Goal: Information Seeking & Learning: Learn about a topic

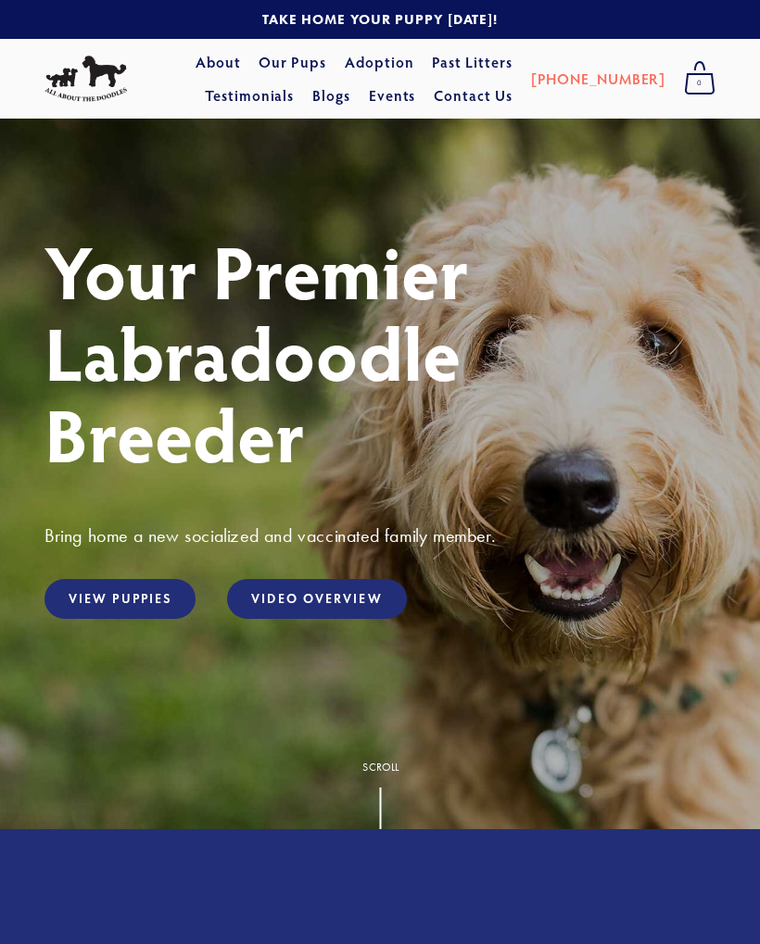
click at [148, 595] on link "View Puppies" at bounding box center [119, 599] width 151 height 40
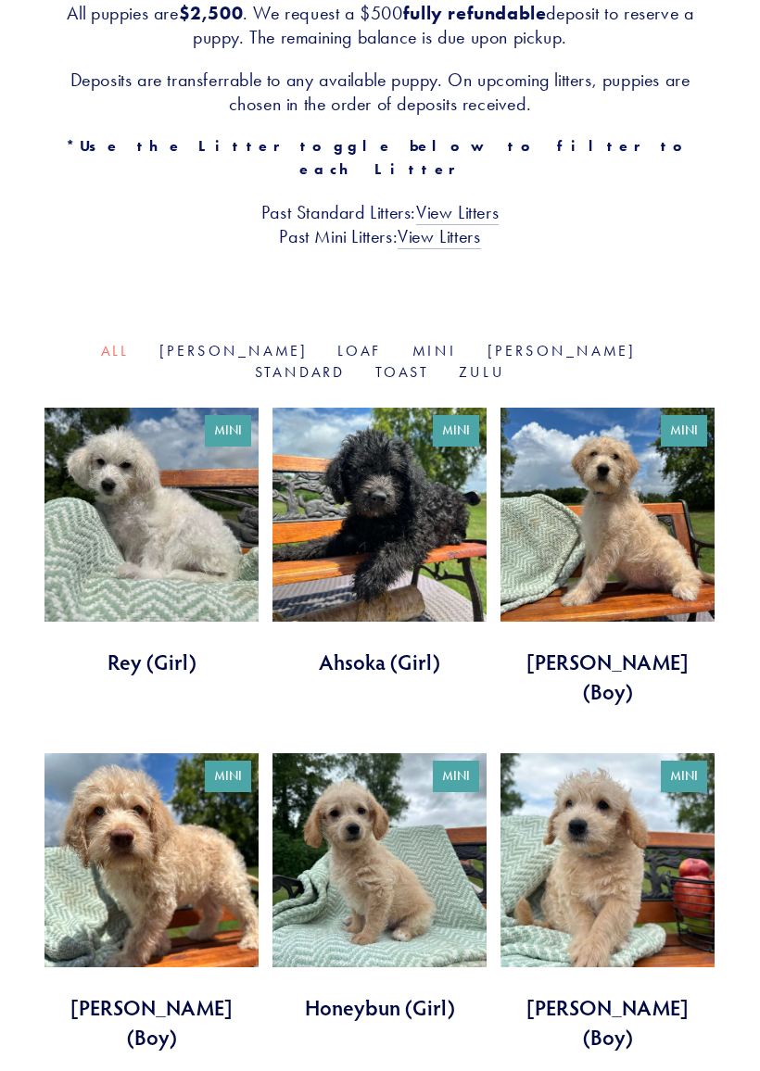
scroll to position [408, 0]
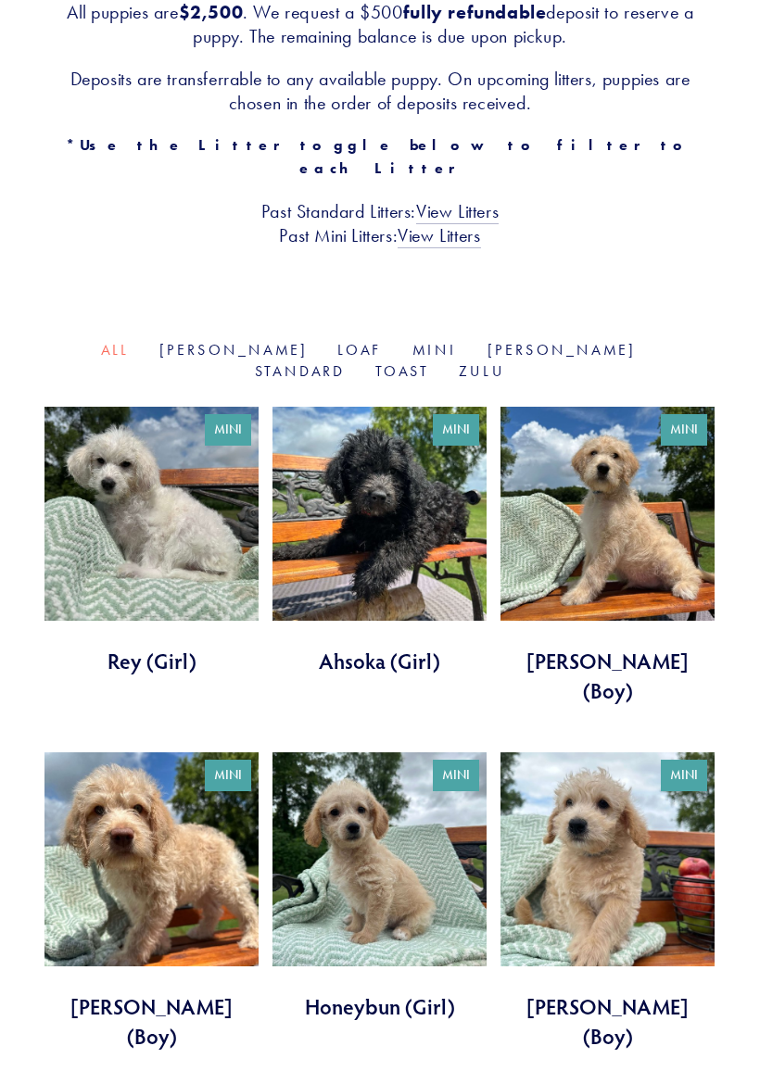
click at [412, 341] on link "Mini" at bounding box center [434, 350] width 45 height 18
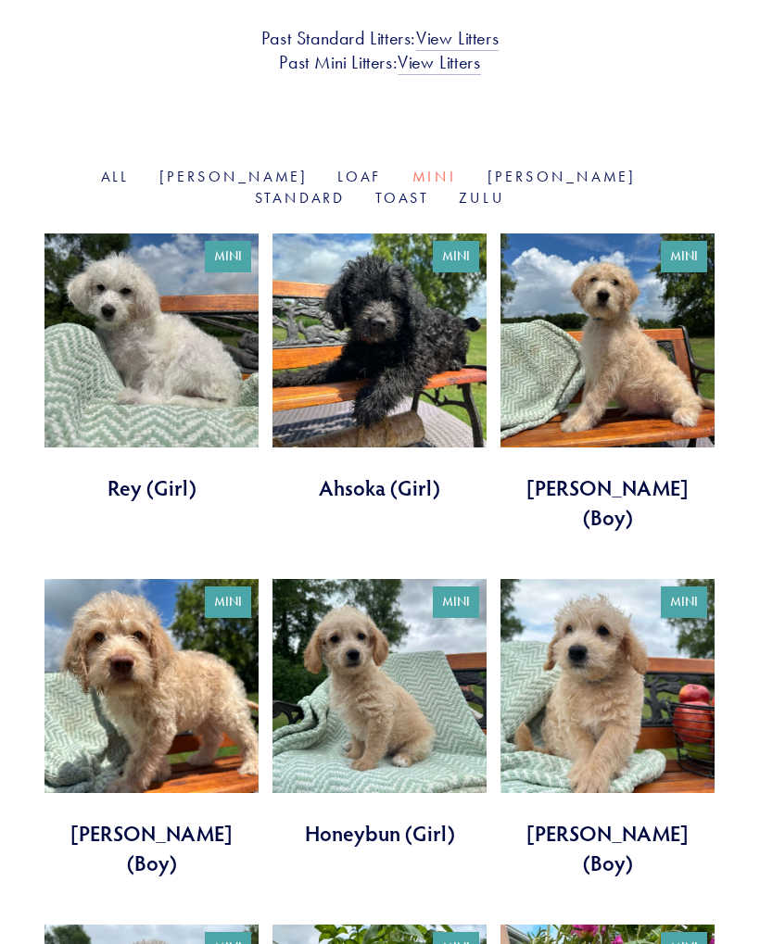
scroll to position [582, 0]
click at [170, 168] on link "Goldie" at bounding box center [233, 177] width 149 height 18
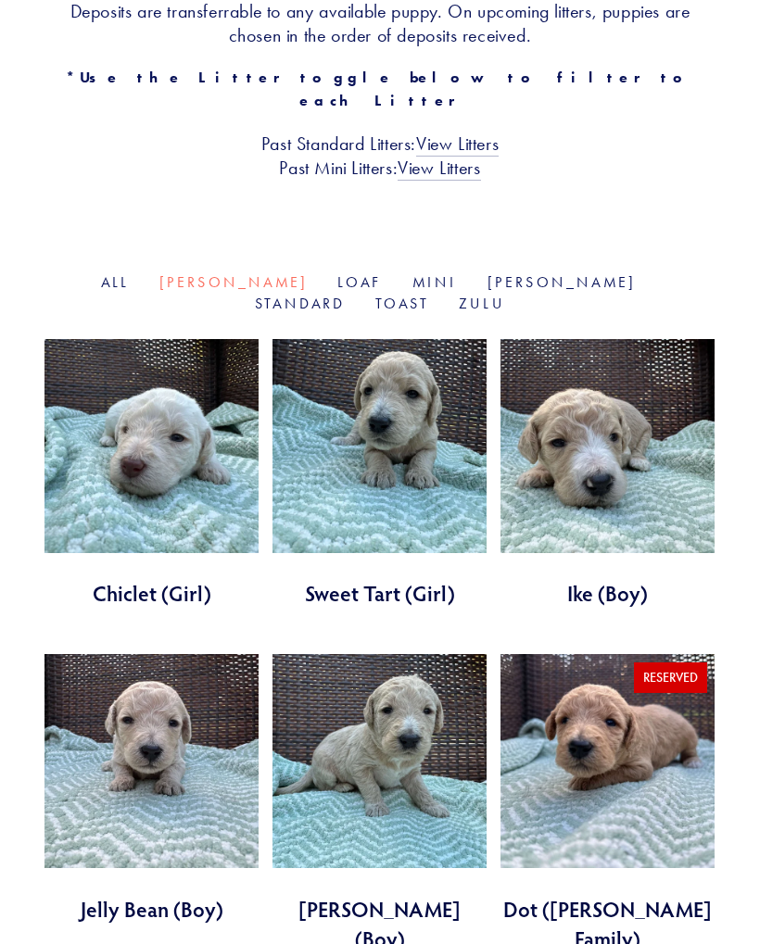
scroll to position [464, 0]
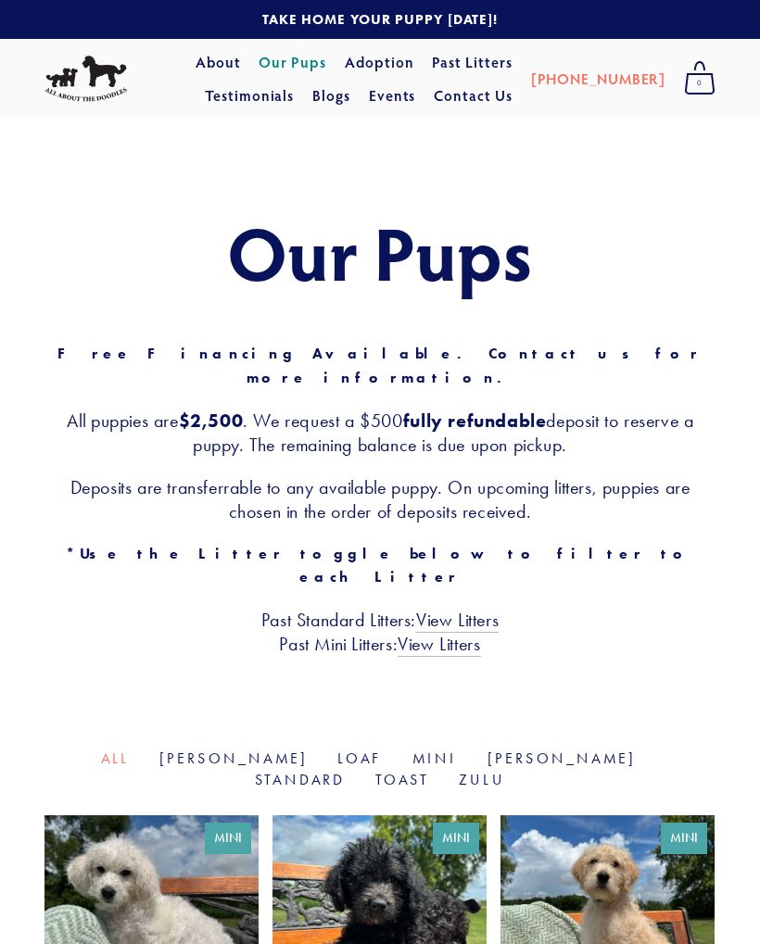
scroll to position [460, 0]
